Goal: Task Accomplishment & Management: Manage account settings

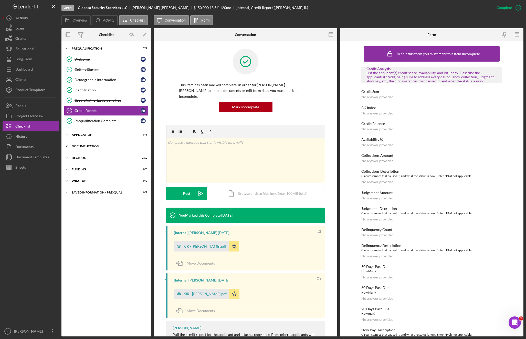
click at [66, 145] on icon "Icon/Expander" at bounding box center [67, 146] width 10 height 10
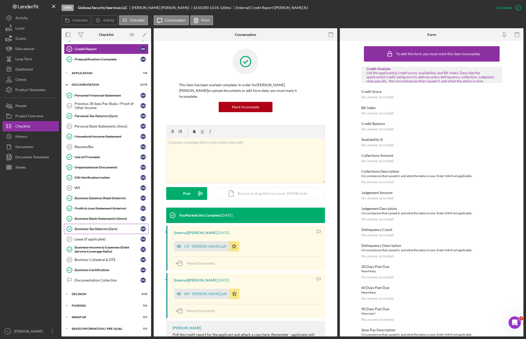
scroll to position [62, 0]
click at [94, 219] on div "Business Bank Statements (3mos)" at bounding box center [108, 218] width 66 height 4
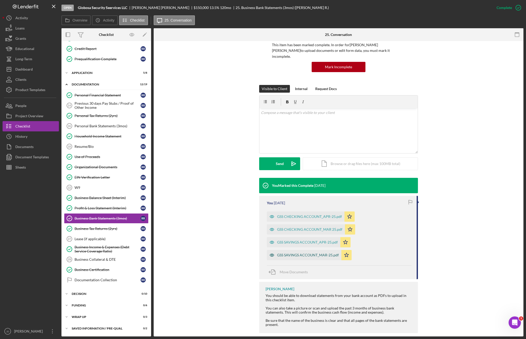
scroll to position [41, 0]
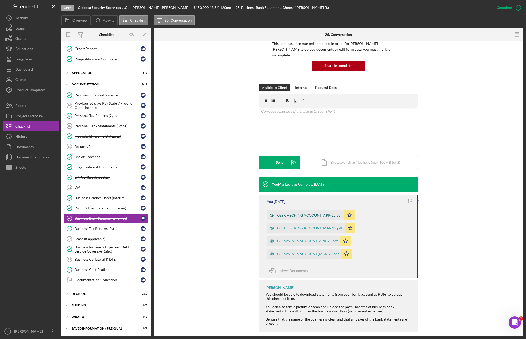
click at [303, 213] on div "GSS CHECKING ACCOUNT_APR-25.pdf" at bounding box center [309, 215] width 65 height 4
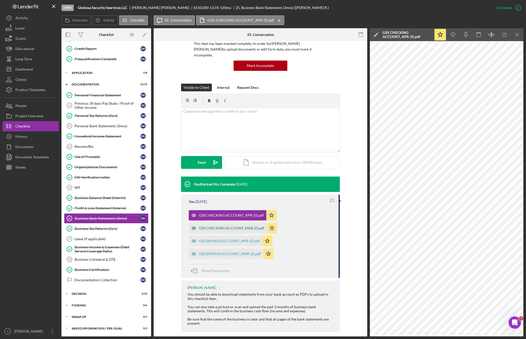
click at [238, 226] on div "GSS CHECKING ACCOUNT_MAR 25.pdf" at bounding box center [231, 228] width 65 height 4
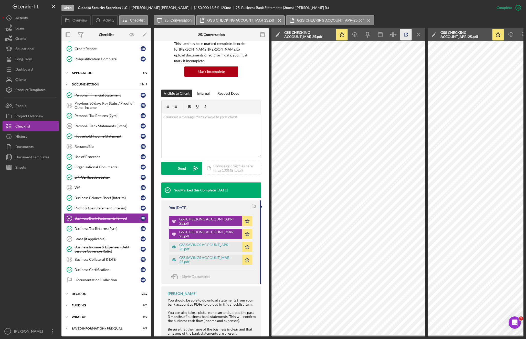
click at [406, 33] on icon "button" at bounding box center [407, 35] width 12 height 12
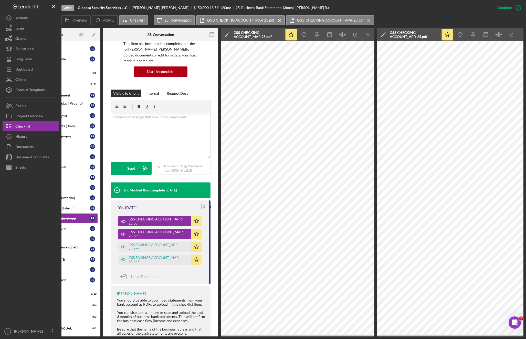
scroll to position [0, 58]
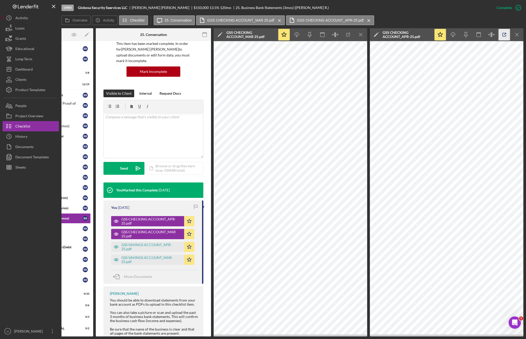
click at [505, 35] on icon "button" at bounding box center [505, 35] width 12 height 12
click at [349, 34] on icon "button" at bounding box center [349, 35] width 12 height 12
click at [137, 244] on div "GSS SAVINGS ACCOUNT_APR-25.pdf" at bounding box center [151, 246] width 60 height 8
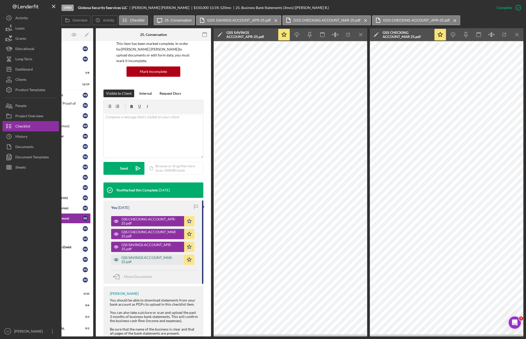
click at [154, 260] on div "GSS SAVINGS ACCOUNT_MAR-25.pdf" at bounding box center [151, 259] width 60 height 8
click at [67, 34] on div "Icon/Edit" at bounding box center [78, 34] width 30 height 13
click at [168, 268] on div "You [DATE] GSS CHECKING ACCOUNT_APR-25.pdf Icon/Star GSS CHECKING ACCOUNT_MAR 2…" at bounding box center [154, 241] width 100 height 83
click at [164, 258] on div "GSS SAVINGS ACCOUNT_MAR-25.pdf" at bounding box center [151, 259] width 60 height 8
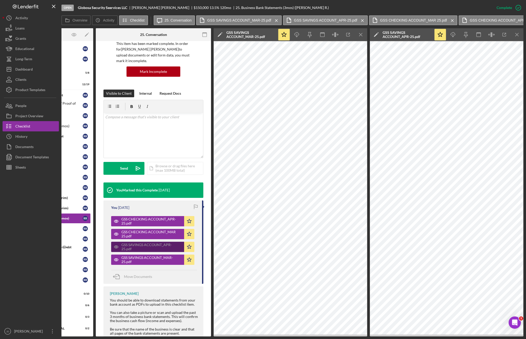
click at [148, 244] on div "GSS SAVINGS ACCOUNT_APR-25.pdf" at bounding box center [151, 246] width 60 height 8
click at [147, 256] on div "GSS SAVINGS ACCOUNT_MAR-25.pdf" at bounding box center [151, 259] width 60 height 8
click at [151, 242] on div "GSS SAVINGS ACCOUNT_APR-25.pdf" at bounding box center [147, 246] width 73 height 10
click at [152, 233] on div "GSS CHECKING ACCOUNT_MAR 25.pdf" at bounding box center [151, 234] width 60 height 8
click at [148, 242] on div "GSS SAVINGS ACCOUNT_APR-25.pdf" at bounding box center [151, 246] width 60 height 8
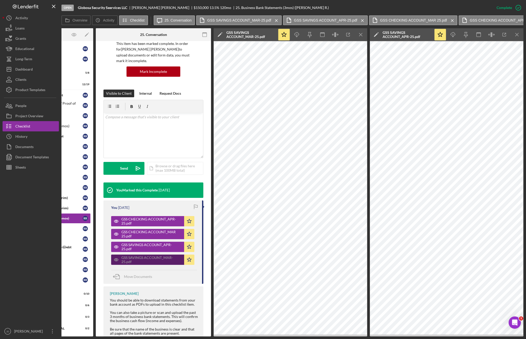
click at [145, 256] on div "GSS SAVINGS ACCOUNT_MAR-25.pdf" at bounding box center [151, 259] width 60 height 8
